Goal: Task Accomplishment & Management: Complete application form

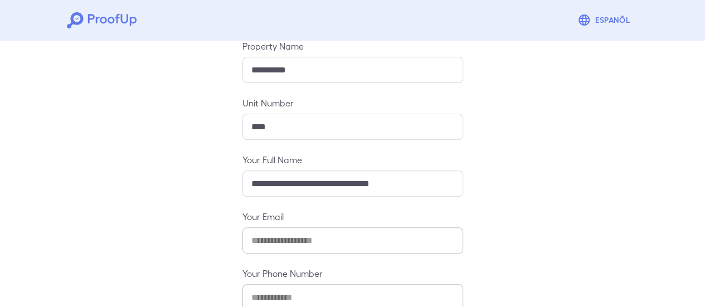
scroll to position [197, 0]
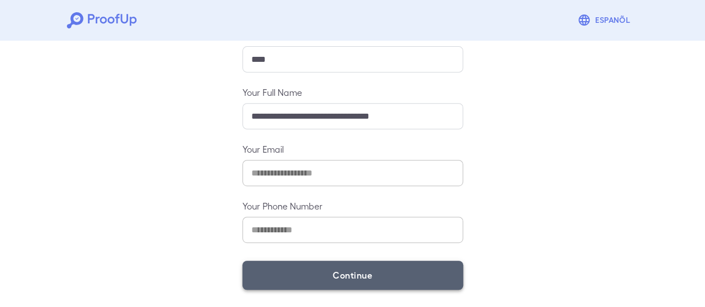
click at [359, 278] on button "Continue" at bounding box center [353, 275] width 221 height 29
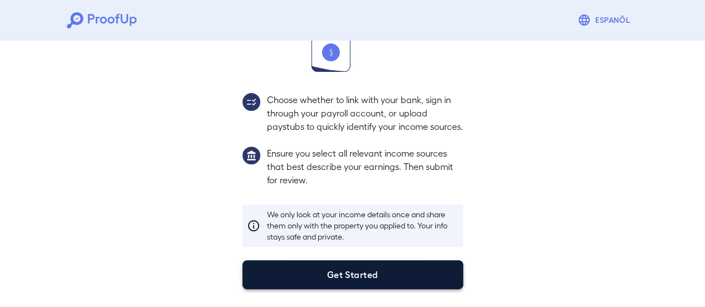
click at [423, 285] on button "Get Started" at bounding box center [353, 274] width 221 height 29
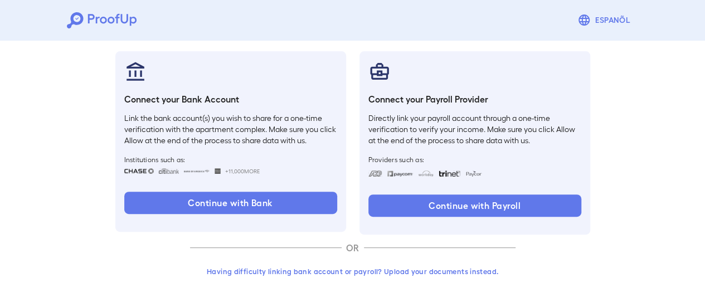
click at [459, 271] on button "Having difficulty linking bank account or payroll? Upload your documents instea…" at bounding box center [353, 272] width 326 height 20
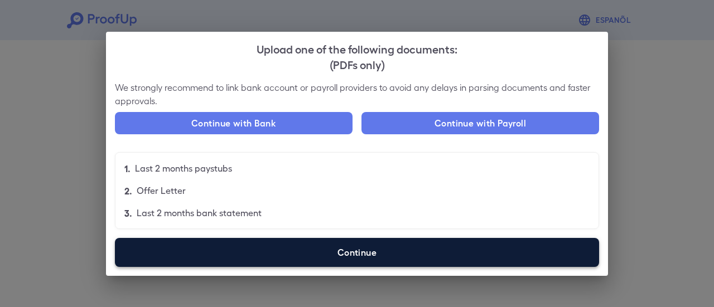
click at [378, 251] on label "Continue" at bounding box center [357, 252] width 484 height 29
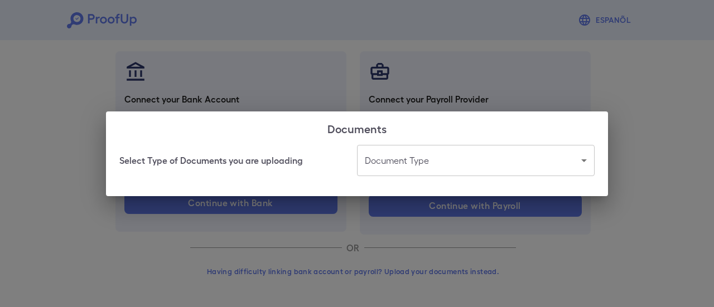
click at [438, 167] on body "Espanõl Go back How Would You Like to Verify Your Income? There are multiple wa…" at bounding box center [357, 95] width 714 height 426
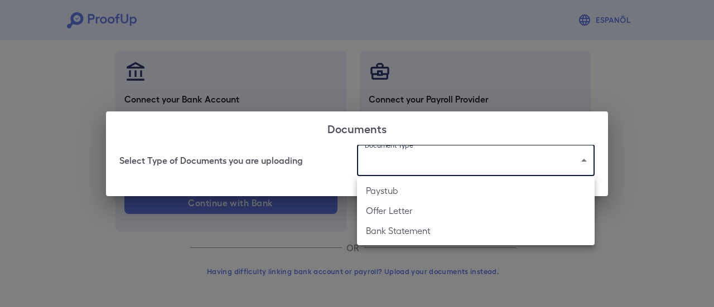
click at [432, 229] on li "Bank Statement" at bounding box center [476, 231] width 238 height 20
type input "**********"
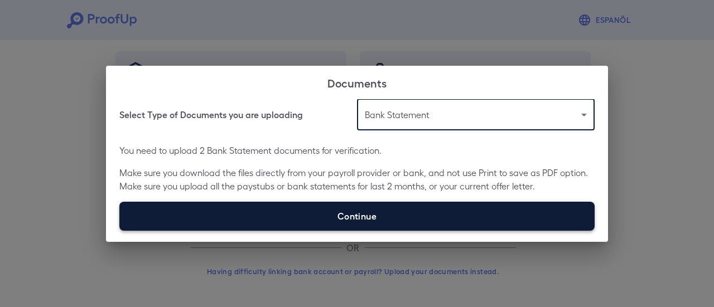
click at [340, 207] on label "Continue" at bounding box center [356, 216] width 475 height 29
click at [120, 230] on input "Continue" at bounding box center [119, 230] width 1 height 1
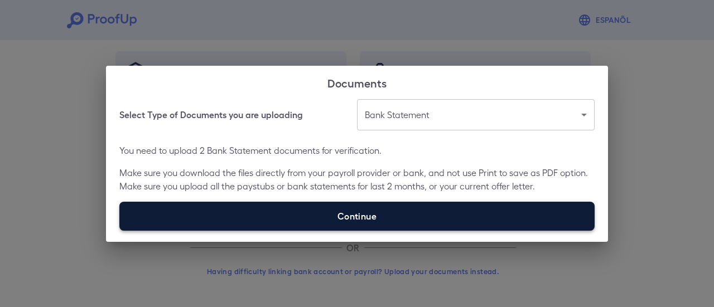
type input "**********"
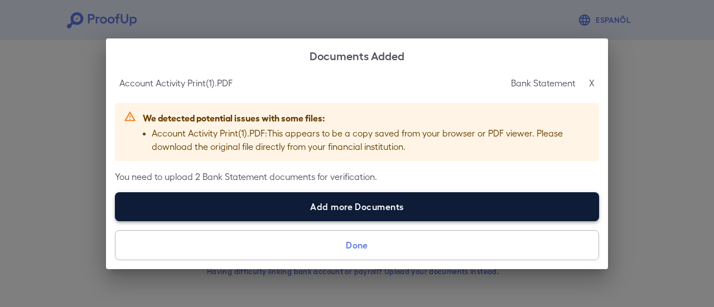
click at [267, 209] on label "Add more Documents" at bounding box center [357, 206] width 484 height 29
click at [115, 221] on input "Add more Documents" at bounding box center [115, 221] width 1 height 1
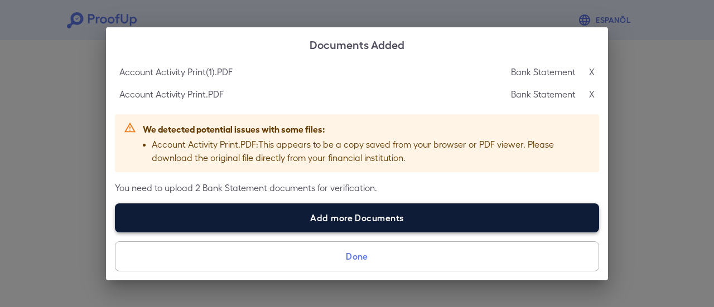
click at [282, 211] on label "Add more Documents" at bounding box center [357, 218] width 484 height 29
click at [115, 232] on input "Add more Documents" at bounding box center [115, 232] width 1 height 1
type input "**********"
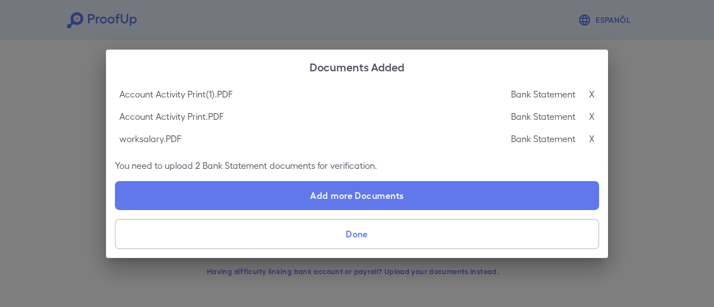
click at [449, 244] on button "Done" at bounding box center [357, 234] width 484 height 30
click at [451, 233] on div "Documents Added Account Activity Print(1).PDF Bank Statement X Account Activity…" at bounding box center [357, 153] width 714 height 307
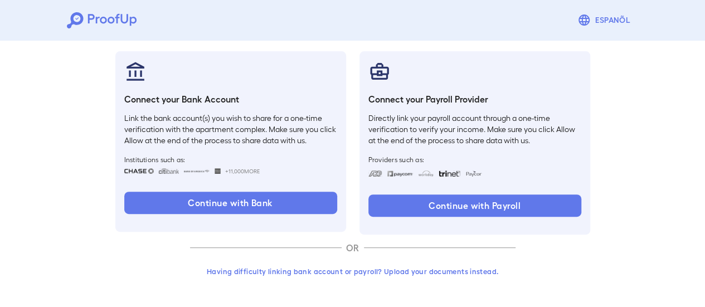
scroll to position [0, 0]
